Goal: Information Seeking & Learning: Find specific fact

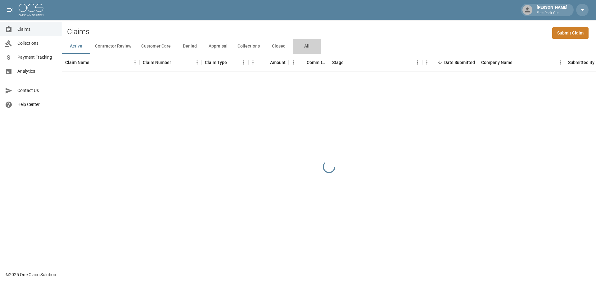
click at [305, 43] on button "All" at bounding box center [307, 46] width 28 height 15
click at [307, 16] on div "[PERSON_NAME] Elite Pack Out" at bounding box center [298, 10] width 596 height 20
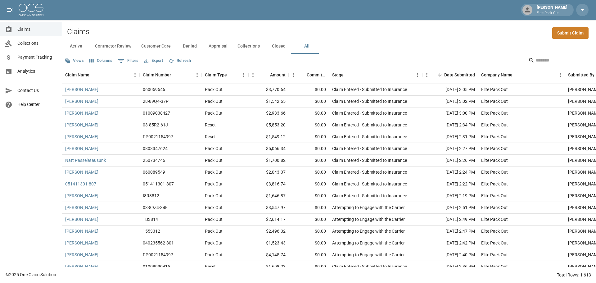
click at [568, 61] on input "Search" at bounding box center [561, 60] width 50 height 10
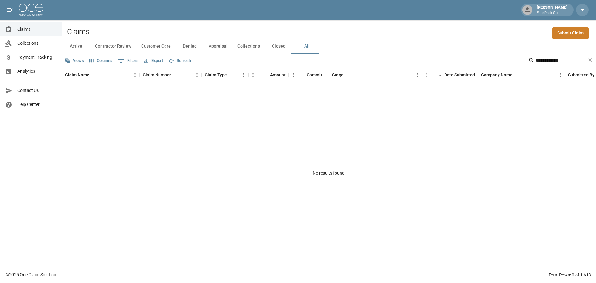
click at [539, 61] on input "**********" at bounding box center [561, 60] width 50 height 10
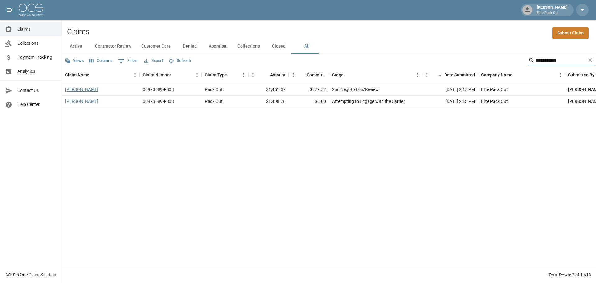
type input "**********"
click at [79, 90] on link "[PERSON_NAME]" at bounding box center [81, 89] width 33 height 6
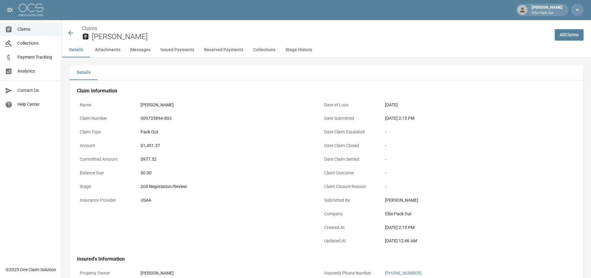
click at [166, 118] on div "009735894-803" at bounding box center [226, 118] width 171 height 7
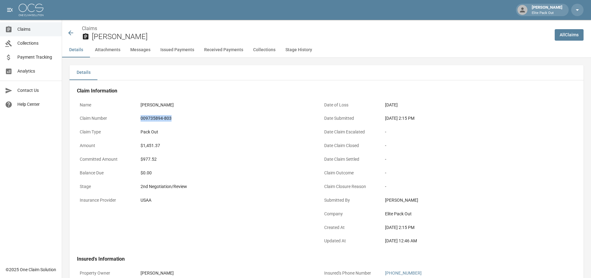
click at [166, 118] on div "009735894-803" at bounding box center [226, 118] width 171 height 7
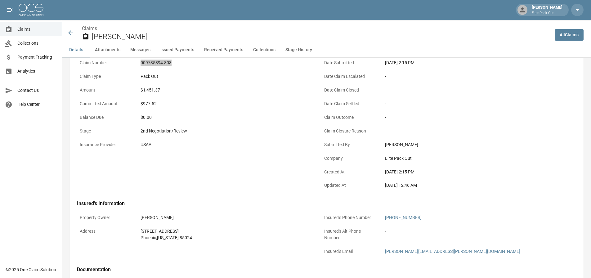
scroll to position [124, 0]
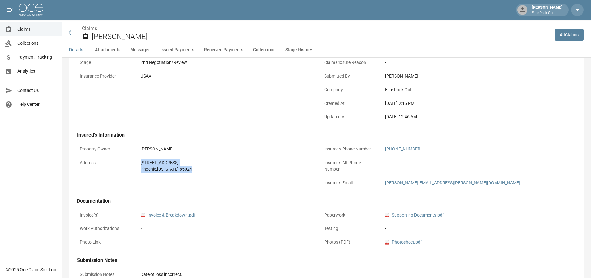
drag, startPoint x: 140, startPoint y: 161, endPoint x: 186, endPoint y: 167, distance: 46.5
click at [186, 167] on div "[STREET_ADDRESS][US_STATE]" at bounding box center [226, 166] width 176 height 19
copy div "[STREET_ADDRESS][US_STATE]"
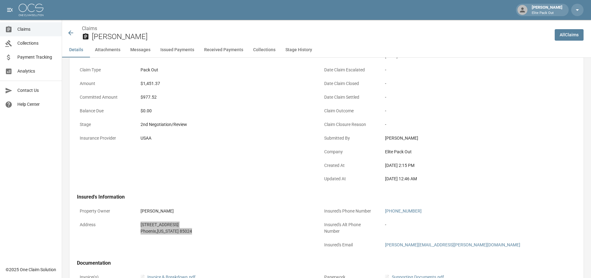
scroll to position [0, 0]
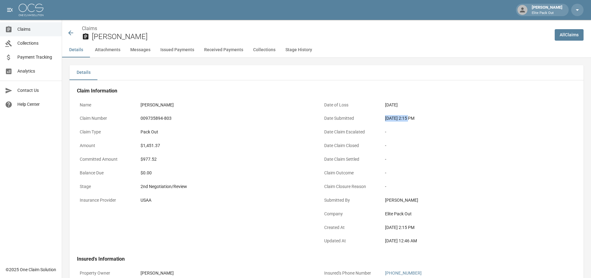
drag, startPoint x: 386, startPoint y: 120, endPoint x: 411, endPoint y: 118, distance: 24.6
click at [411, 118] on div "[DATE] 2:15 PM" at bounding box center [470, 118] width 171 height 7
copy div "[DATE]"
click at [147, 143] on div "$1,451.37" at bounding box center [226, 145] width 171 height 7
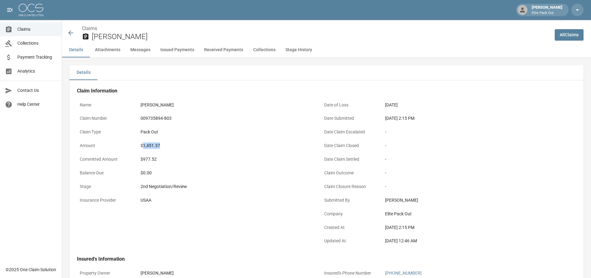
copy div "1,451.37"
click at [69, 34] on icon at bounding box center [70, 32] width 5 height 5
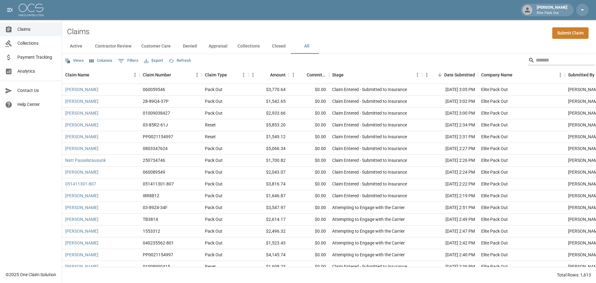
click at [547, 61] on input "Search" at bounding box center [561, 60] width 50 height 10
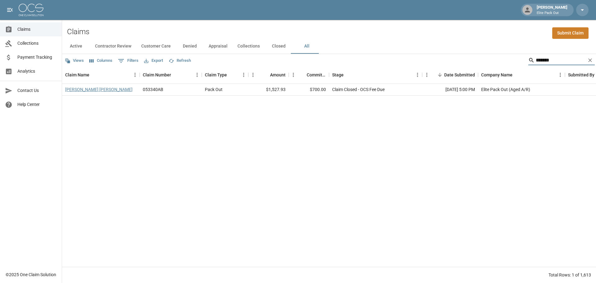
type input "*******"
click at [97, 89] on link "[PERSON_NAME] [PERSON_NAME]" at bounding box center [98, 89] width 67 height 6
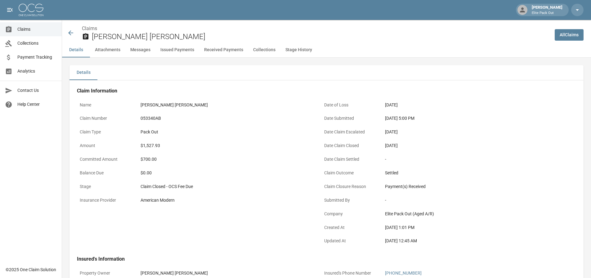
click at [152, 117] on div "053340AB" at bounding box center [226, 118] width 171 height 7
copy div "053340AB"
click at [149, 146] on div "$1,527.93" at bounding box center [226, 145] width 171 height 7
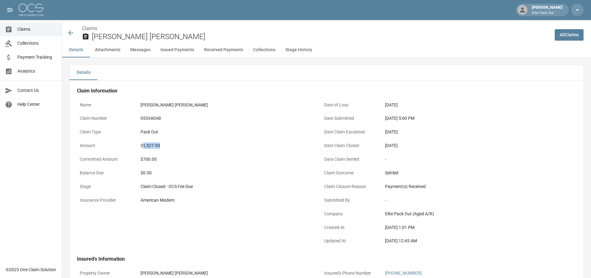
copy div "1,527.93"
click at [259, 143] on div "$1,527.93" at bounding box center [226, 145] width 171 height 7
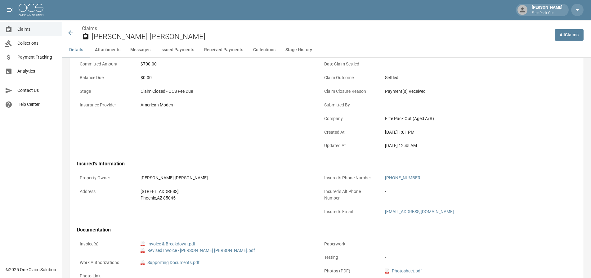
scroll to position [124, 0]
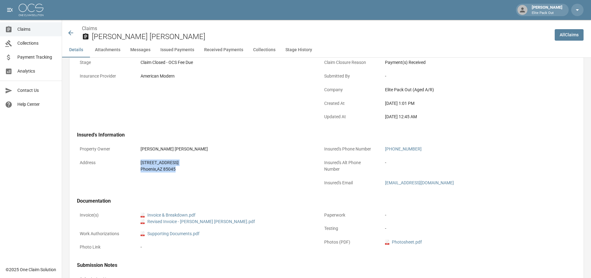
drag, startPoint x: 138, startPoint y: 161, endPoint x: 197, endPoint y: 172, distance: 59.7
click at [197, 172] on div "[STREET_ADDRESS]" at bounding box center [226, 166] width 176 height 19
copy div "[STREET_ADDRESS]"
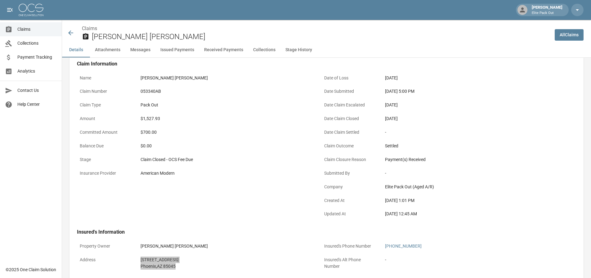
scroll to position [0, 0]
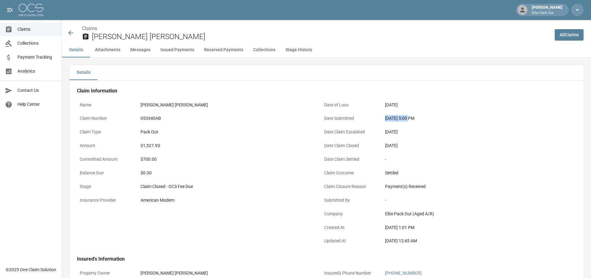
drag, startPoint x: 384, startPoint y: 120, endPoint x: 408, endPoint y: 120, distance: 23.9
click at [408, 120] on div "[DATE] 5:00 PM" at bounding box center [470, 118] width 176 height 12
copy div "[DATE]"
